Goal: Transaction & Acquisition: Purchase product/service

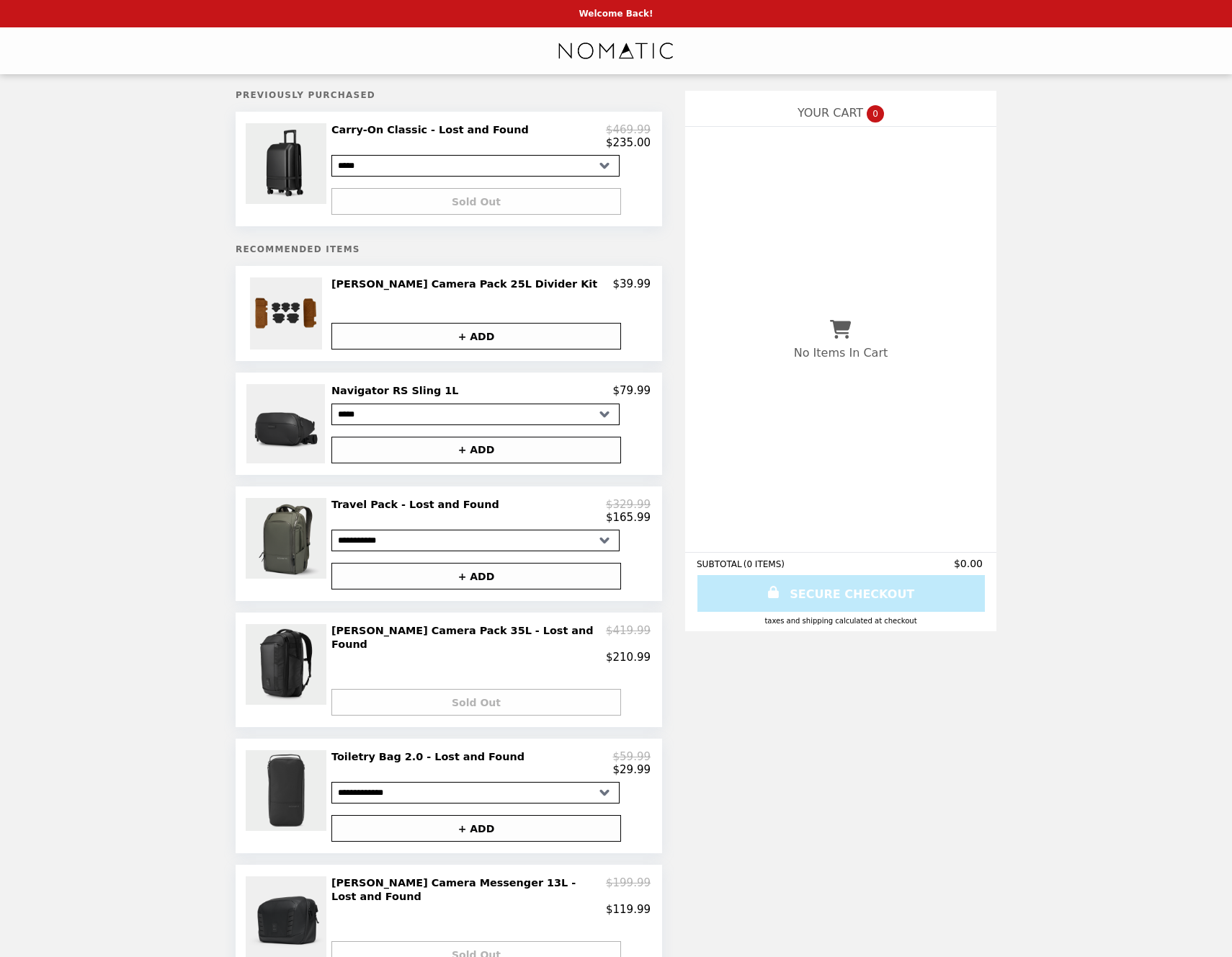
select select "**********"
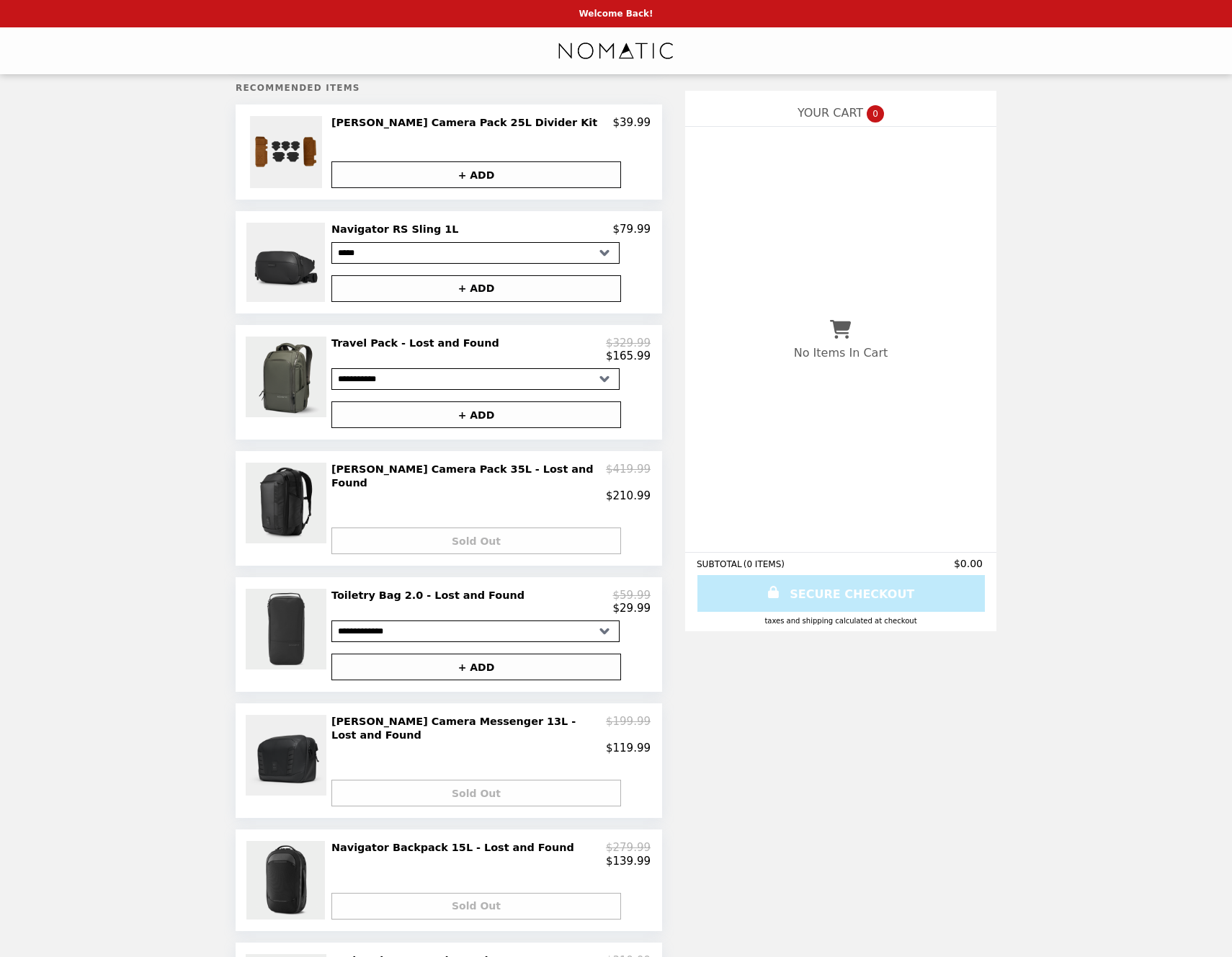
scroll to position [166, 0]
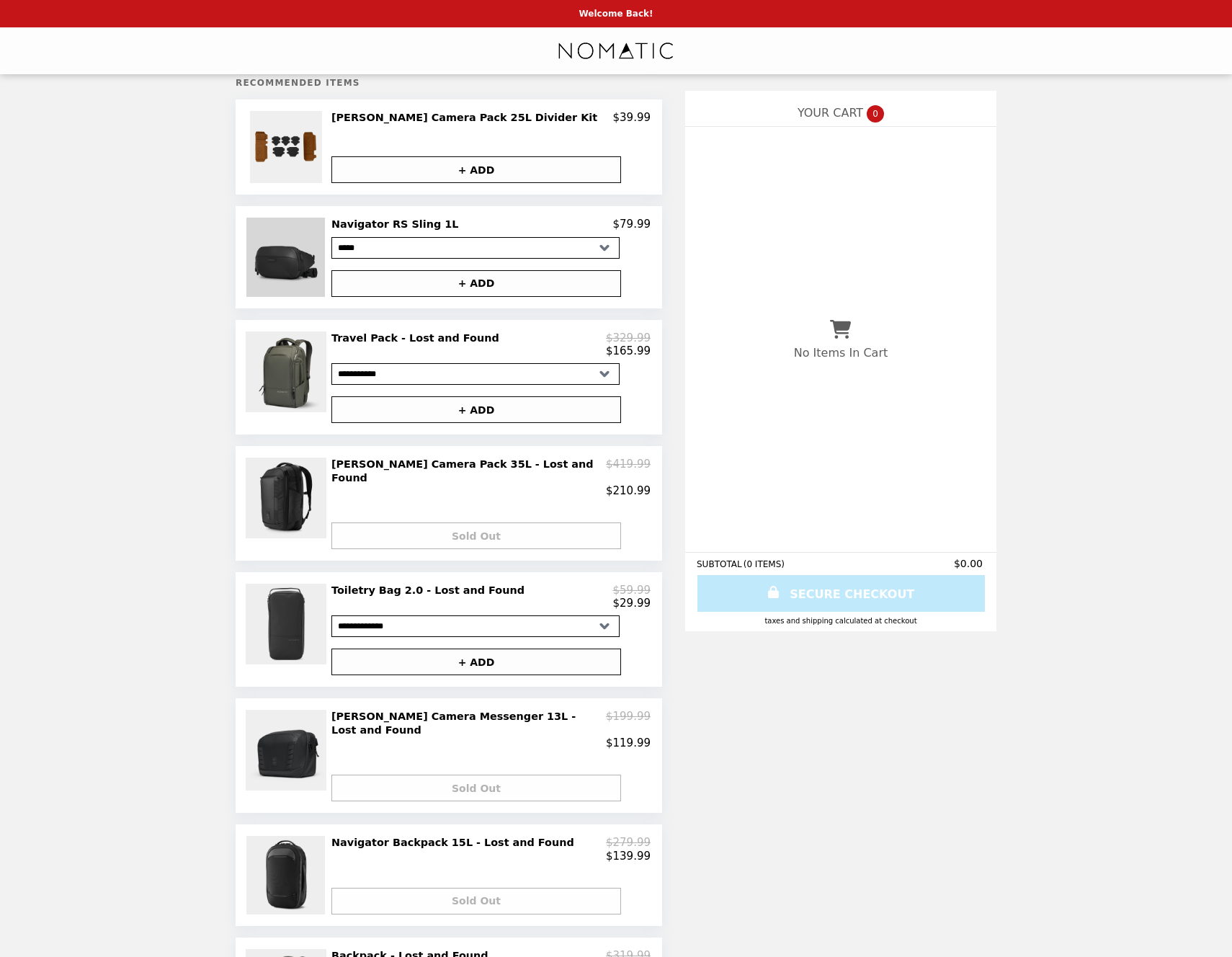
click at [289, 263] on img at bounding box center [287, 257] width 82 height 79
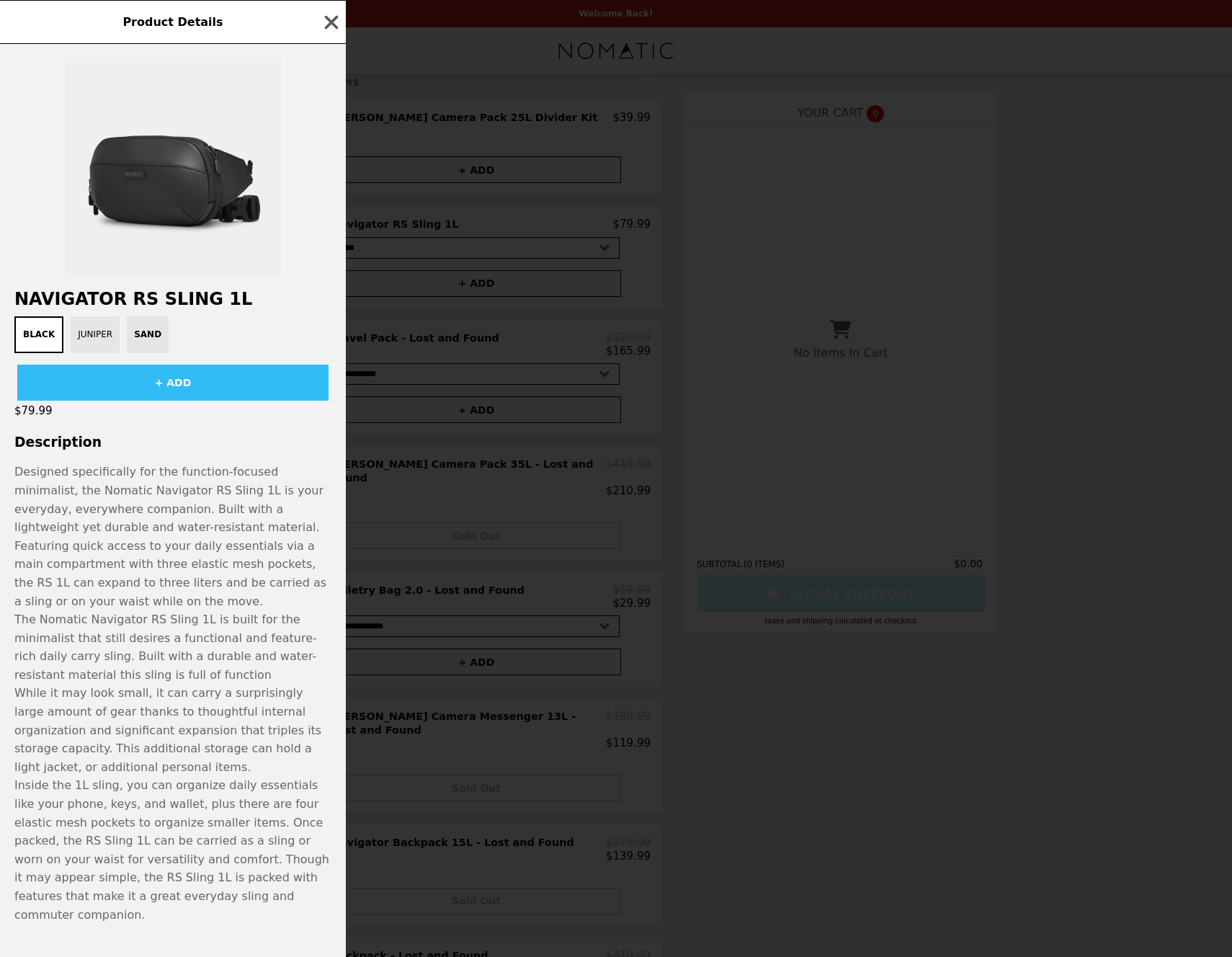
drag, startPoint x: 87, startPoint y: 348, endPoint x: 96, endPoint y: 347, distance: 9.1
click at [87, 348] on button "Juniper" at bounding box center [95, 334] width 49 height 37
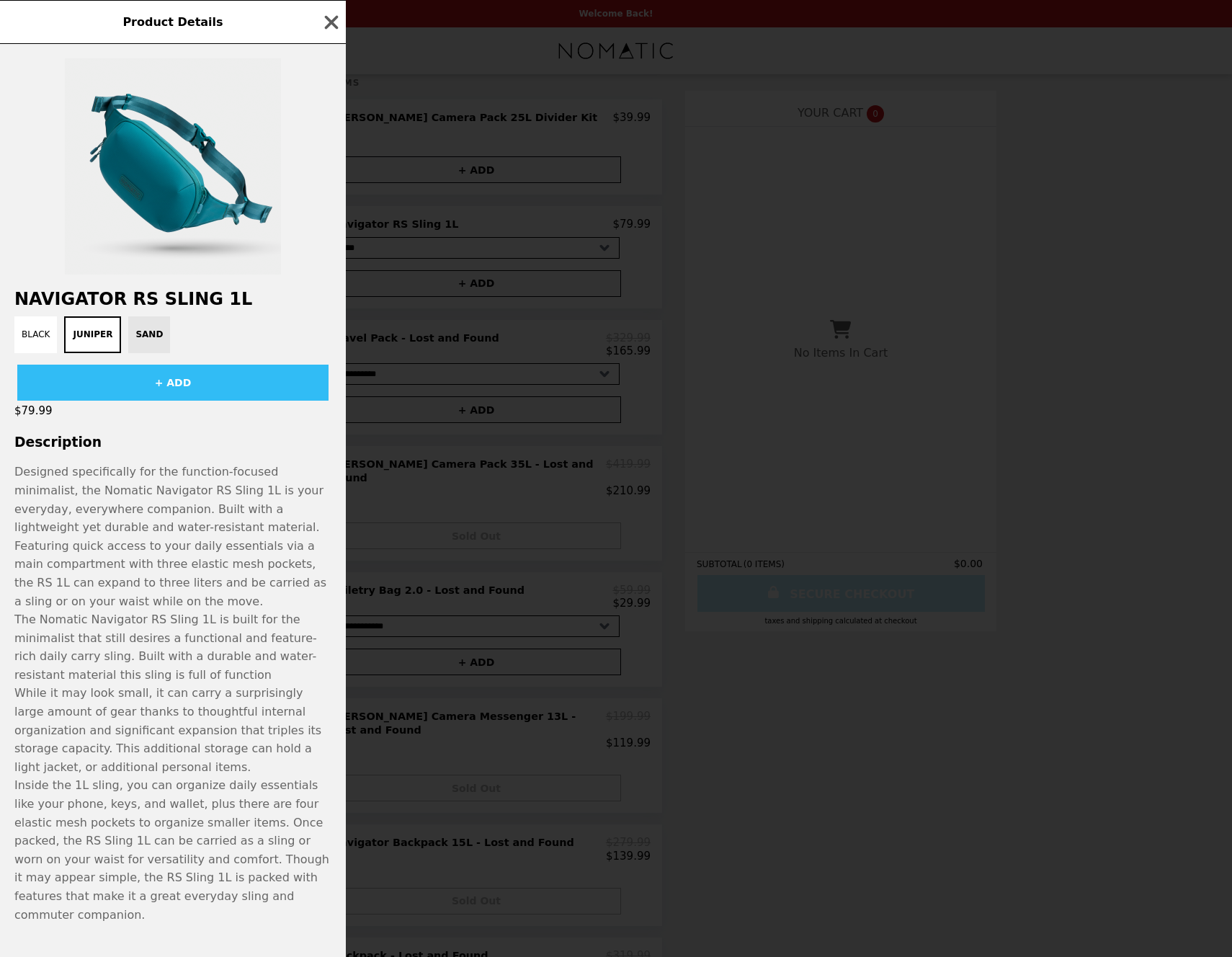
click at [145, 341] on div "Black Juniper Sand" at bounding box center [173, 334] width 329 height 37
click at [146, 345] on div "Black Juniper Sand" at bounding box center [173, 334] width 329 height 37
click at [22, 340] on button "Black" at bounding box center [36, 334] width 43 height 37
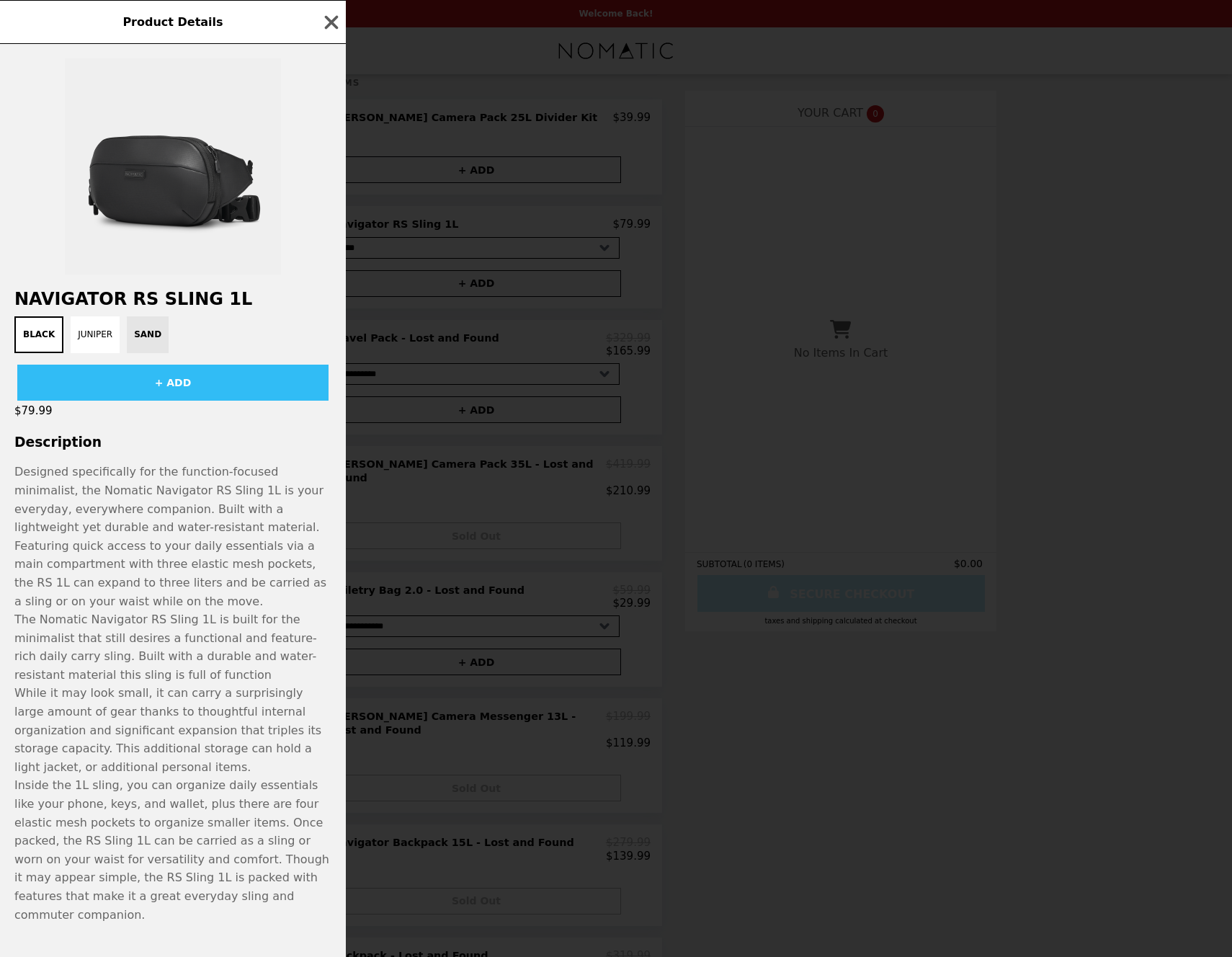
click at [145, 353] on div "Black Juniper Sand" at bounding box center [173, 334] width 329 height 37
click at [104, 353] on button "Juniper" at bounding box center [95, 334] width 49 height 37
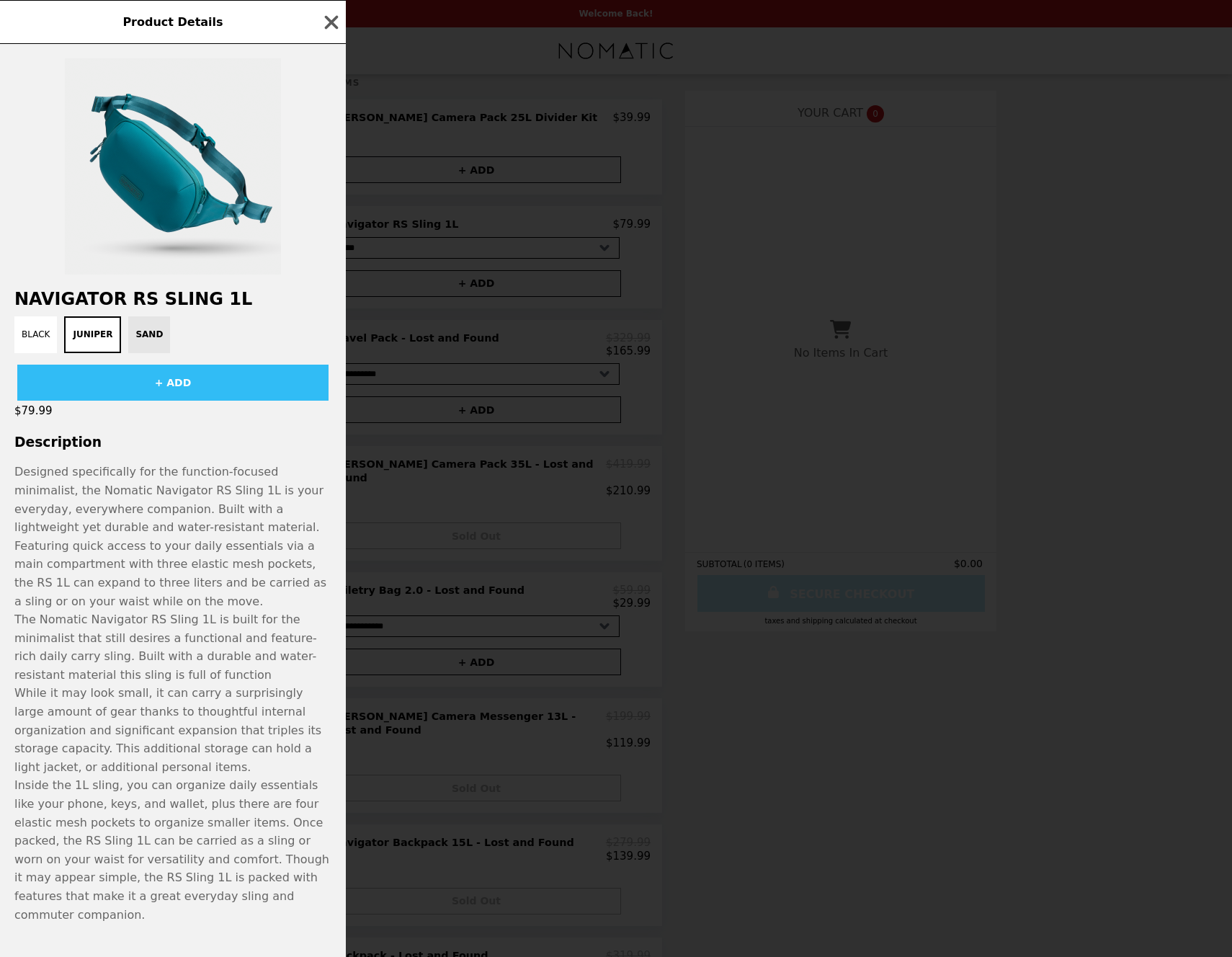
click at [164, 349] on div "Black Juniper Sand" at bounding box center [173, 334] width 329 height 37
click at [144, 349] on div "Black Juniper Sand" at bounding box center [173, 334] width 329 height 37
click at [331, 33] on icon "button" at bounding box center [331, 22] width 21 height 21
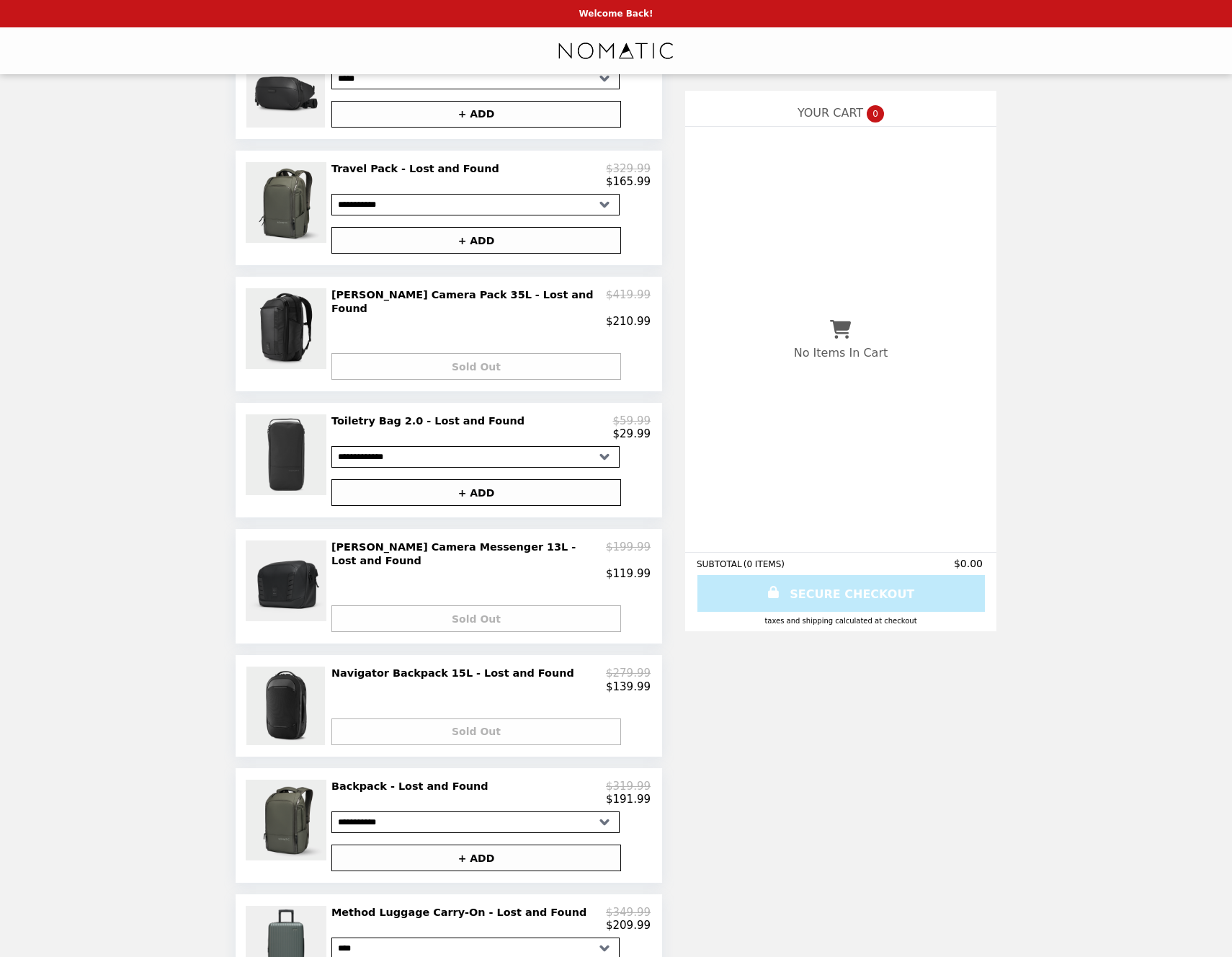
scroll to position [498, 0]
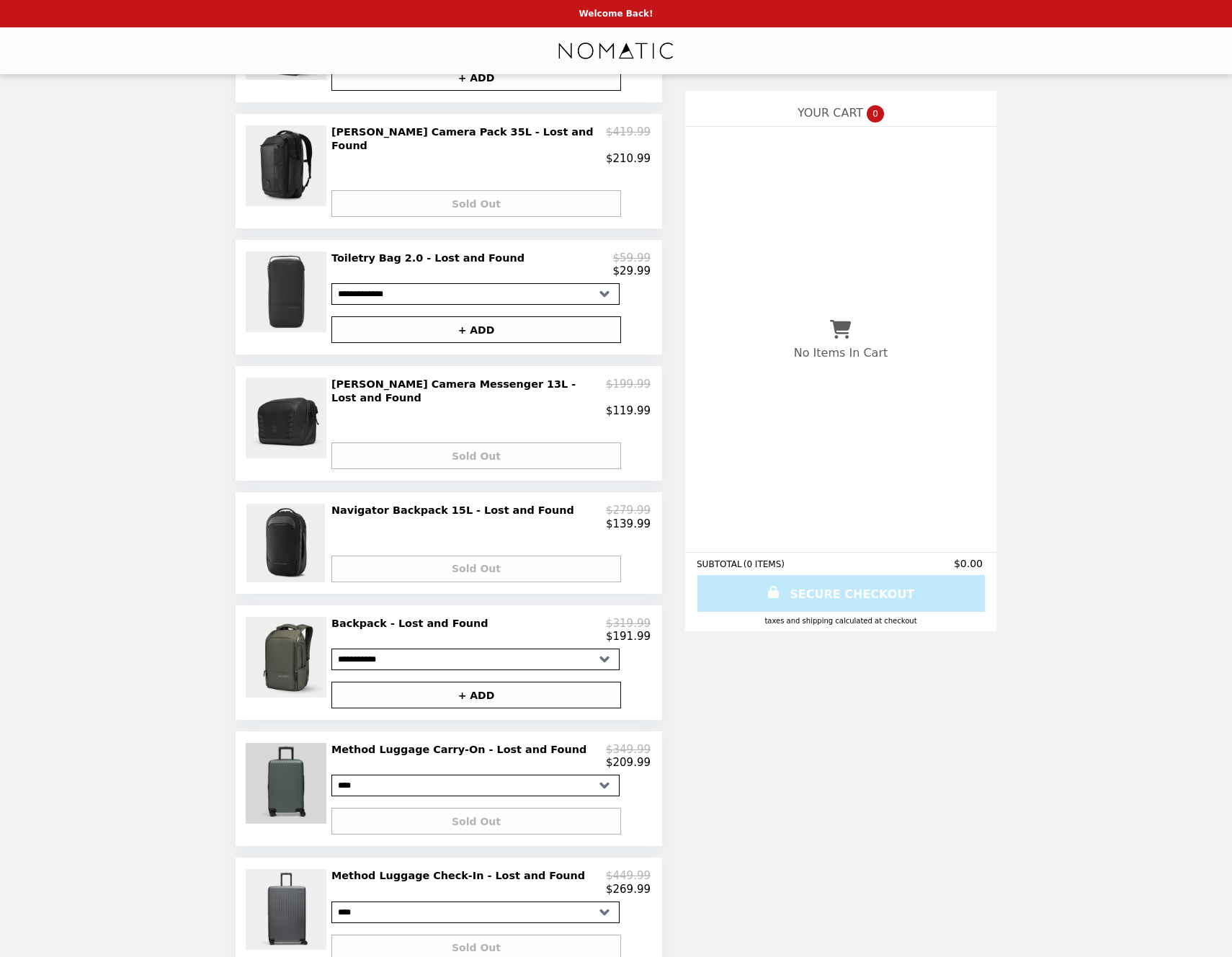
click at [300, 760] on img at bounding box center [287, 783] width 84 height 80
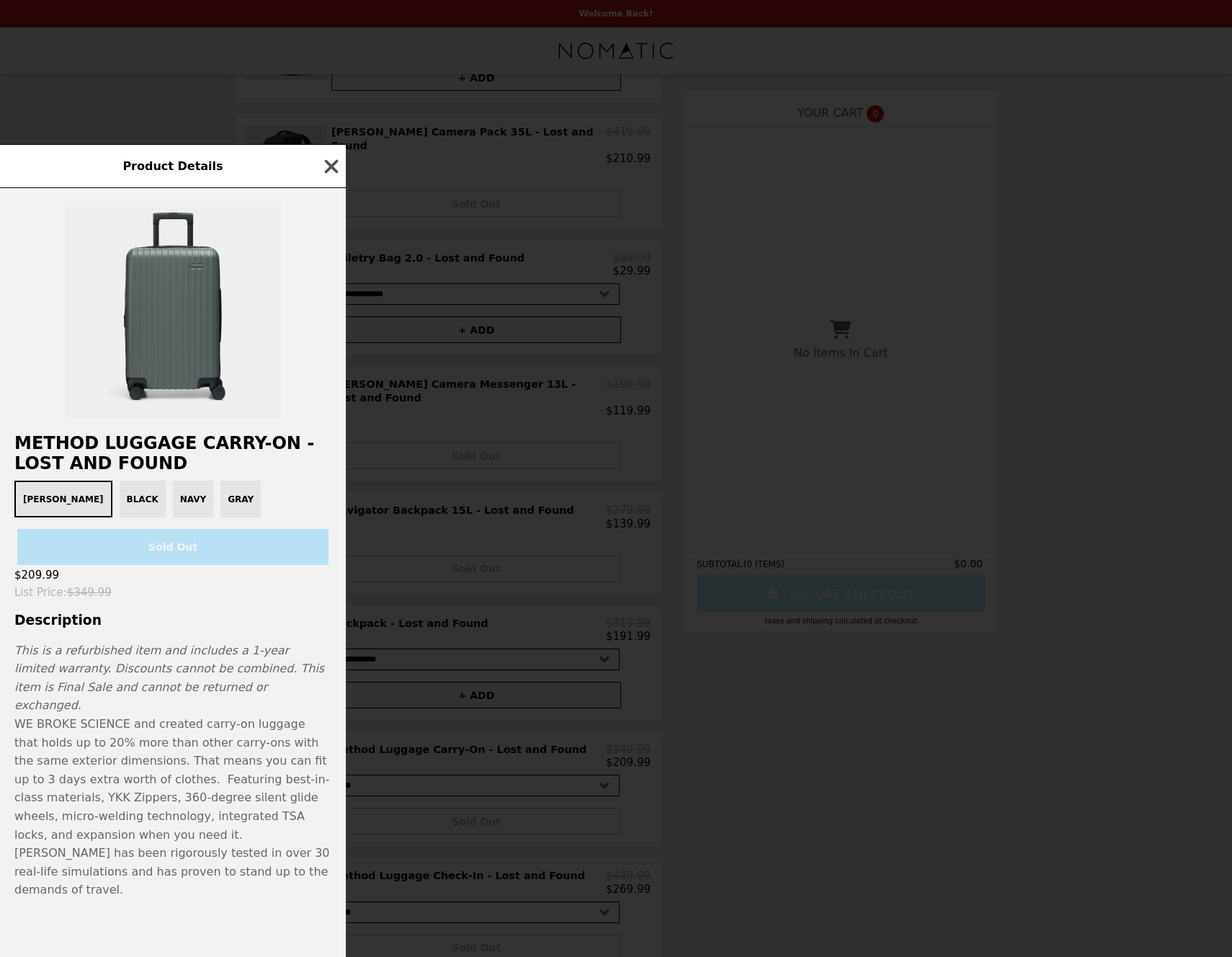
click at [334, 178] on icon "button" at bounding box center [331, 166] width 21 height 21
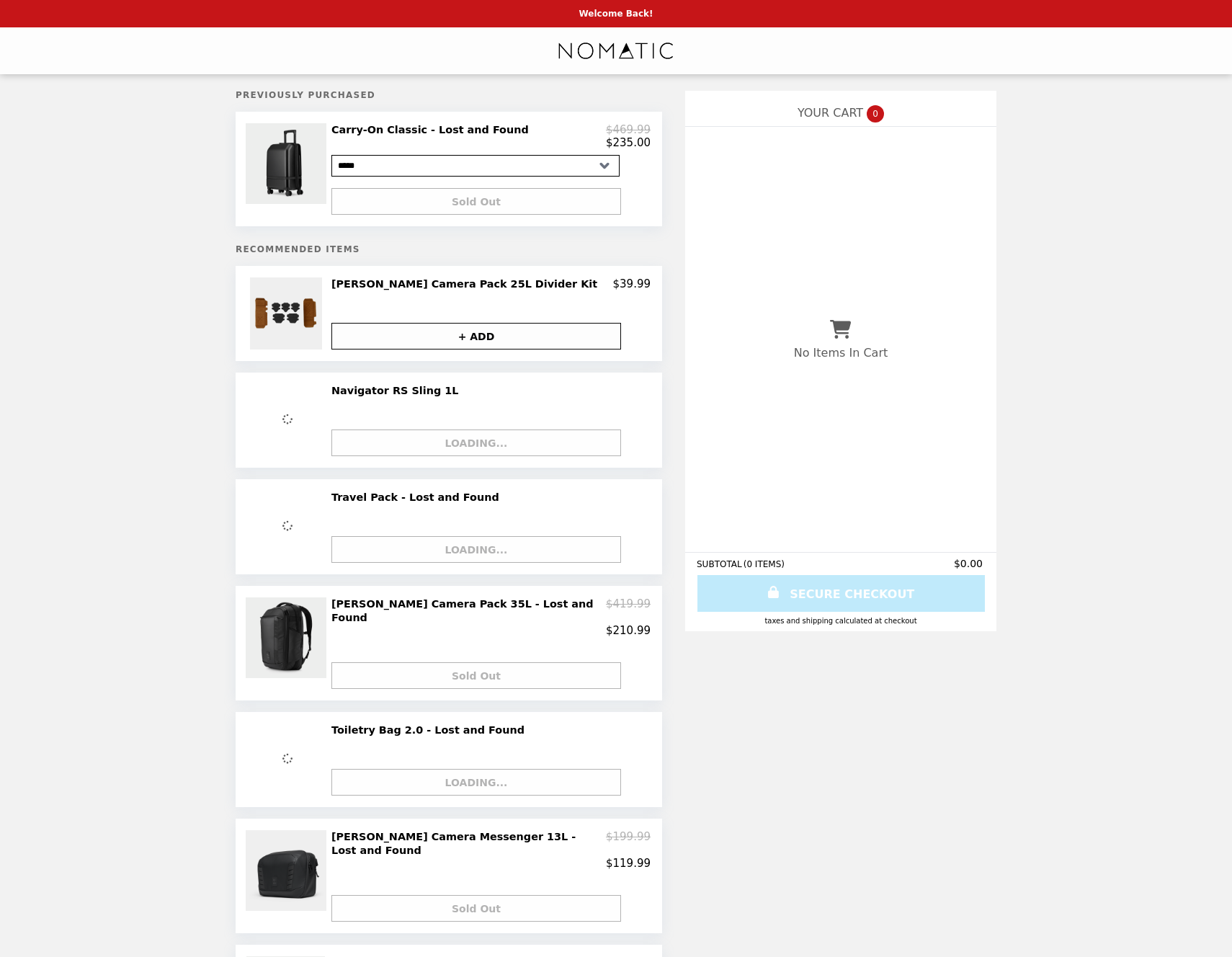
select select "**********"
